Goal: Task Accomplishment & Management: Manage account settings

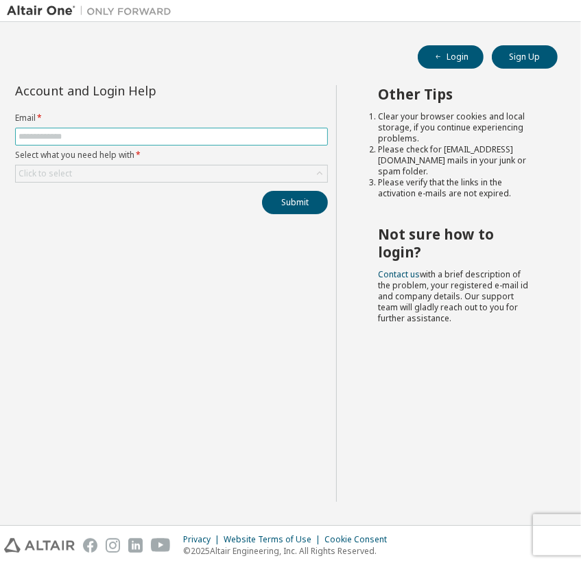
click at [183, 130] on span at bounding box center [171, 137] width 313 height 18
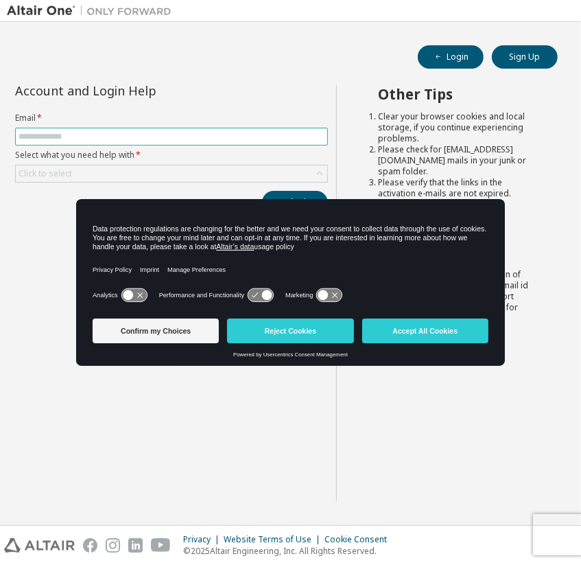
click at [183, 134] on input "text" at bounding box center [172, 136] width 306 height 11
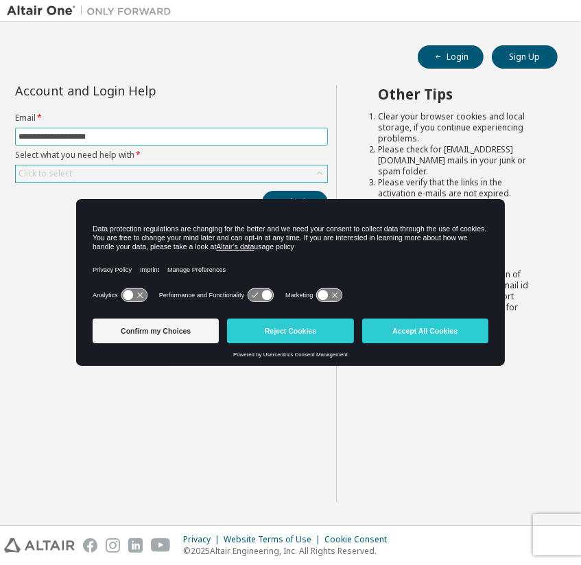
type input "**********"
click at [171, 166] on div "Click to select" at bounding box center [172, 173] width 312 height 16
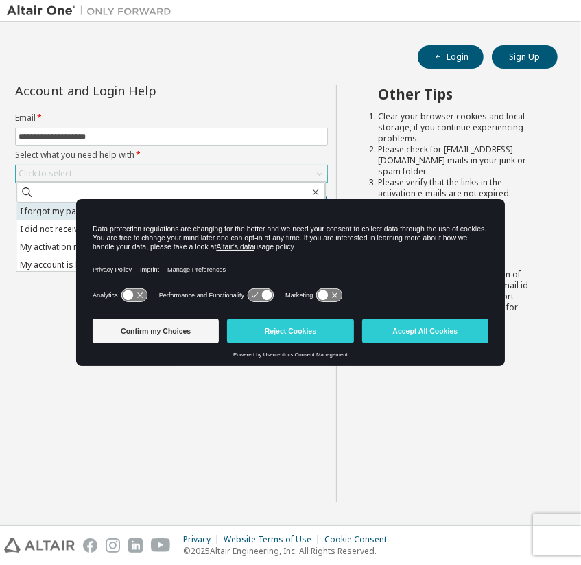
click at [60, 207] on li "I forgot my password" at bounding box center [170, 211] width 309 height 18
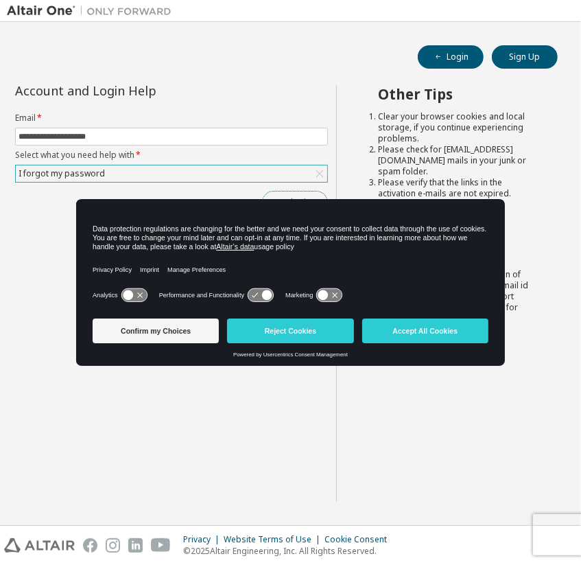
click at [277, 191] on button "Submit" at bounding box center [295, 202] width 66 height 23
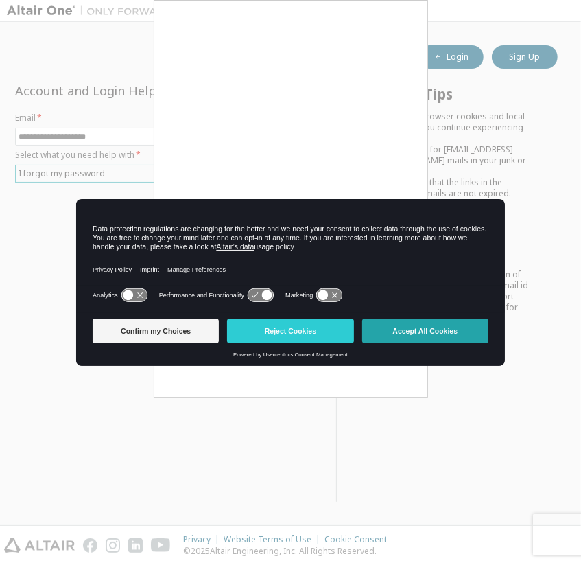
click at [409, 319] on button "Accept All Cookies" at bounding box center [425, 330] width 126 height 25
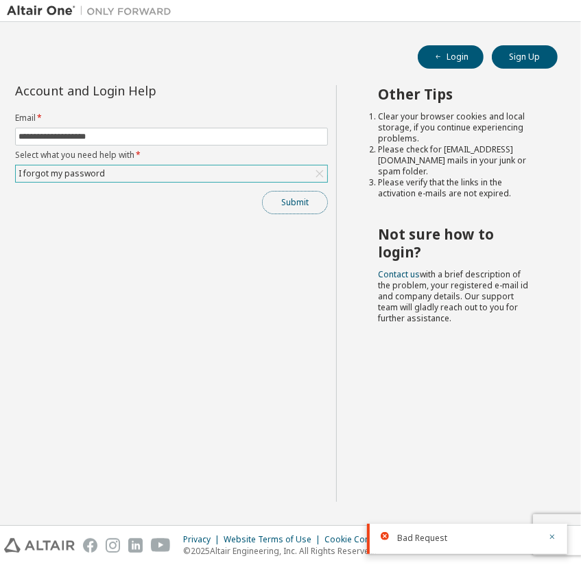
click at [272, 209] on button "Submit" at bounding box center [295, 202] width 66 height 23
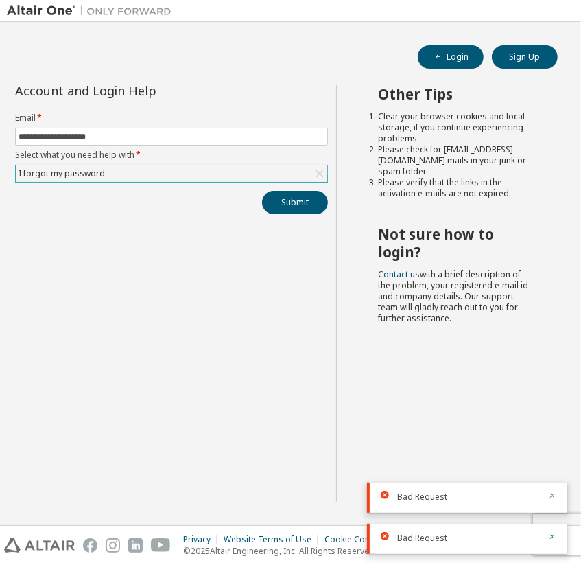
click at [554, 496] on icon "button" at bounding box center [552, 495] width 8 height 8
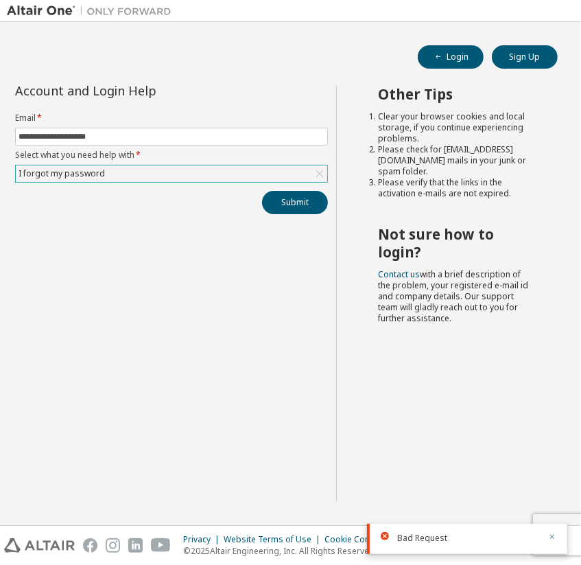
click at [549, 537] on icon "button" at bounding box center [552, 536] width 8 height 8
